Goal: Task Accomplishment & Management: Manage account settings

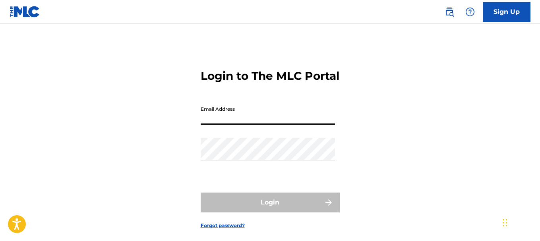
click at [232, 125] on input "Email Address" at bounding box center [268, 113] width 134 height 23
type input "[EMAIL_ADDRESS][PERSON_NAME][DOMAIN_NAME]"
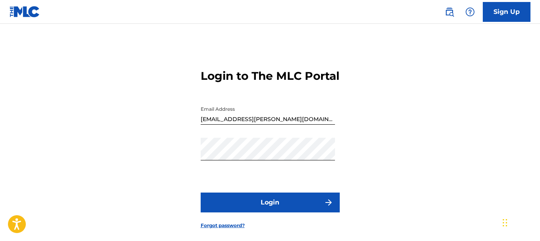
click at [277, 212] on button "Login" at bounding box center [270, 203] width 139 height 20
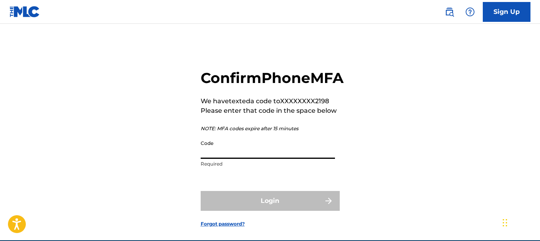
click at [232, 159] on input "Code" at bounding box center [268, 147] width 134 height 23
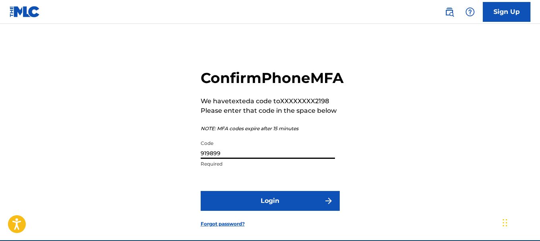
type input "919899"
click at [201, 191] on button "Login" at bounding box center [270, 201] width 139 height 20
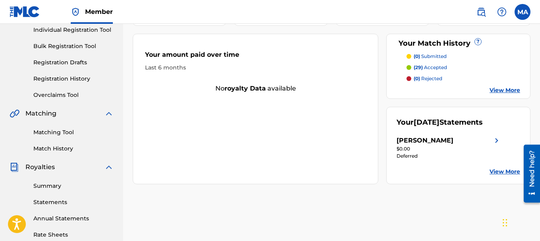
scroll to position [104, 0]
click at [507, 175] on link "View More" at bounding box center [504, 171] width 31 height 8
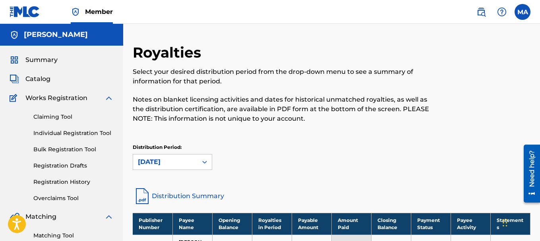
click at [521, 14] on label at bounding box center [522, 12] width 16 height 16
click at [522, 12] on input "MA [PERSON_NAME] [EMAIL_ADDRESS][PERSON_NAME][DOMAIN_NAME] Notification Prefere…" at bounding box center [522, 12] width 0 height 0
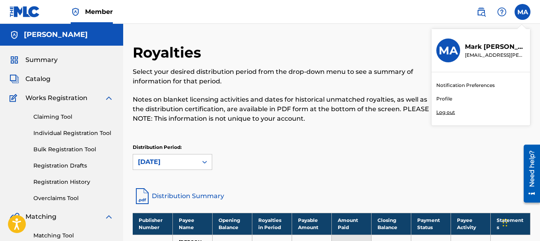
click at [447, 112] on p "Log out" at bounding box center [445, 112] width 19 height 7
click at [522, 12] on input "MA [PERSON_NAME] [EMAIL_ADDRESS][PERSON_NAME][DOMAIN_NAME] Notification Prefere…" at bounding box center [522, 12] width 0 height 0
